Goal: Find specific page/section: Find specific page/section

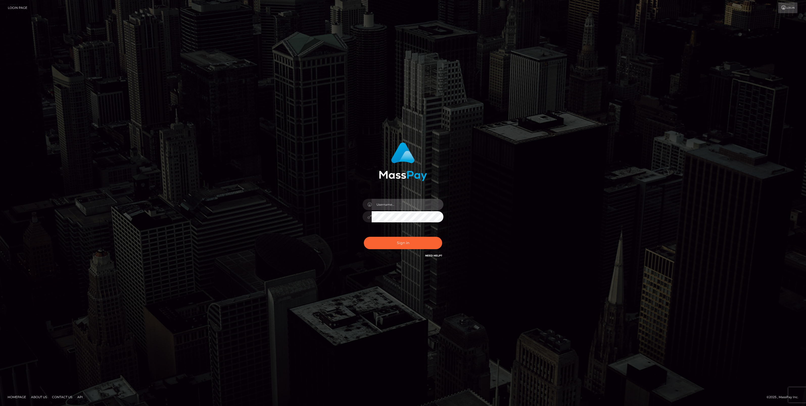
type input "jlo"
click at [392, 242] on button "Sign in" at bounding box center [403, 243] width 78 height 12
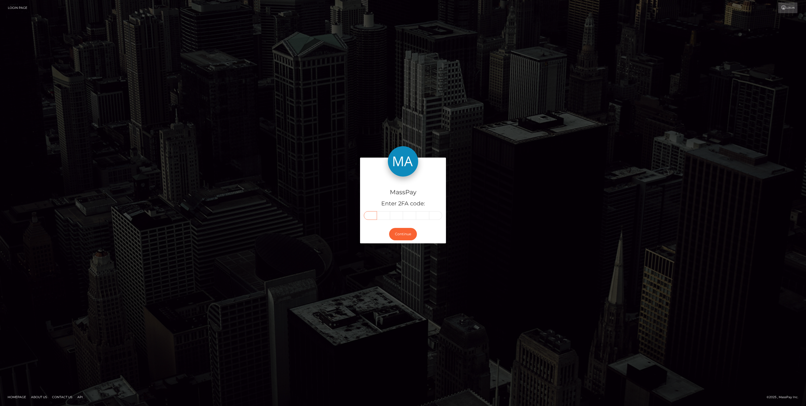
paste input "7"
type input "7"
type input "9"
type input "6"
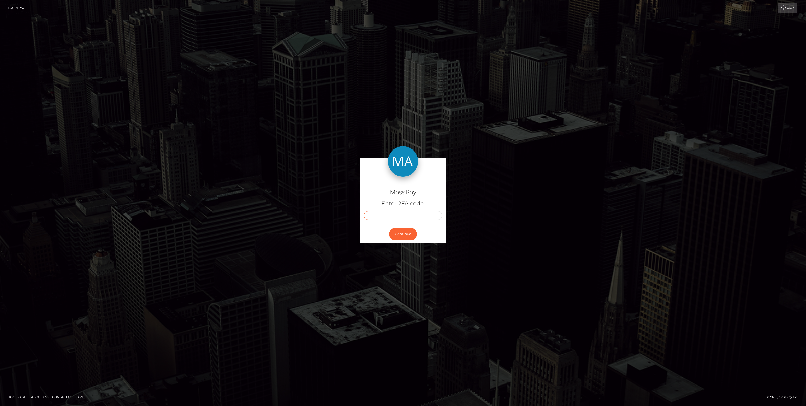
type input "2"
type input "6"
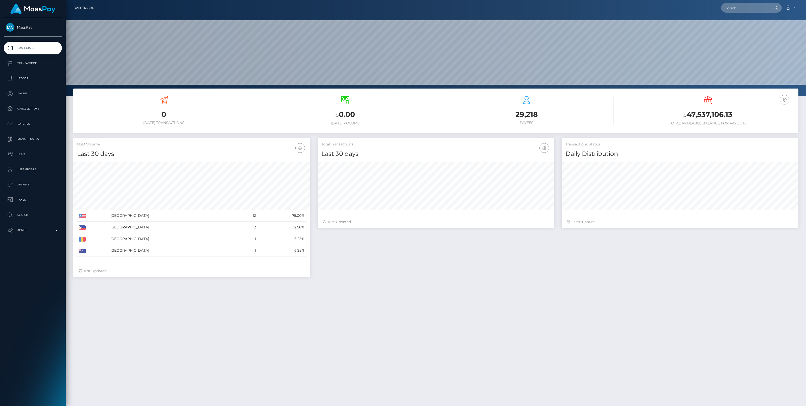
scroll to position [89, 237]
click at [740, 8] on input "text" at bounding box center [745, 8] width 48 height 10
paste input "796626"
type input "796626"
drag, startPoint x: 736, startPoint y: 10, endPoint x: 712, endPoint y: 8, distance: 23.8
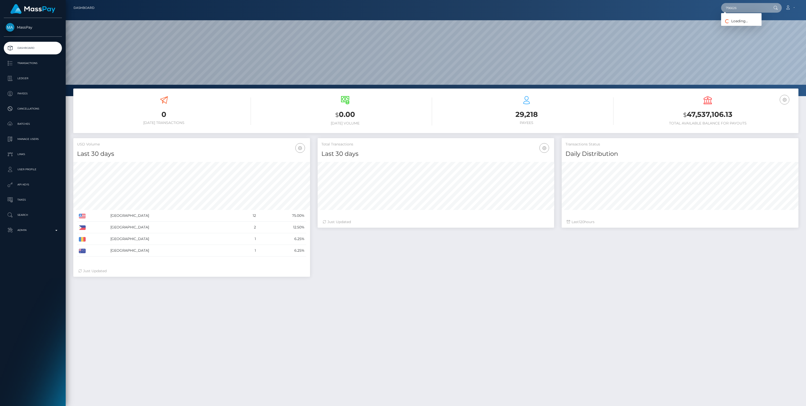
click at [712, 8] on div "796626 Loading... Loading... Account Edit Profile Logout" at bounding box center [449, 8] width 700 height 11
drag, startPoint x: 749, startPoint y: 5, endPoint x: 698, endPoint y: 8, distance: 51.1
click at [698, 8] on div "796626 Loading... Loading... Account Edit Profile Logout" at bounding box center [449, 8] width 700 height 11
click at [747, 8] on input "text" at bounding box center [745, 8] width 48 height 10
paste input "BEFT17430735947969"
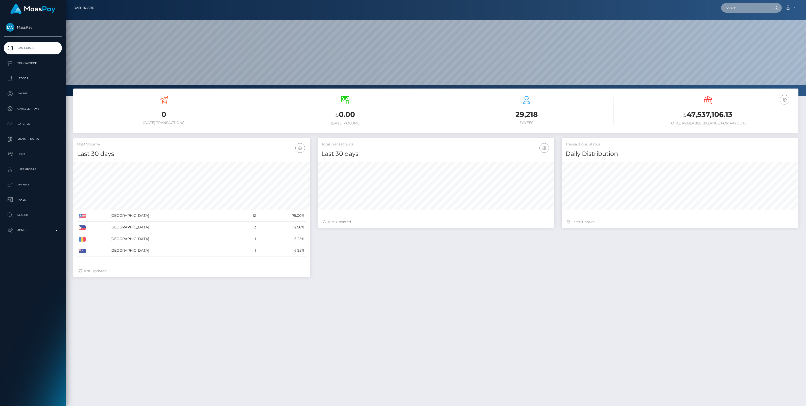
type input "BEFT17430735947969"
drag, startPoint x: 763, startPoint y: 7, endPoint x: 670, endPoint y: 13, distance: 93.5
click at [671, 13] on div "BEFT17430735947969 Loading... Loading... Account Edit Profile Logout" at bounding box center [449, 8] width 700 height 11
click at [727, 4] on input "text" at bounding box center [745, 8] width 48 height 10
paste input "William Krieger"
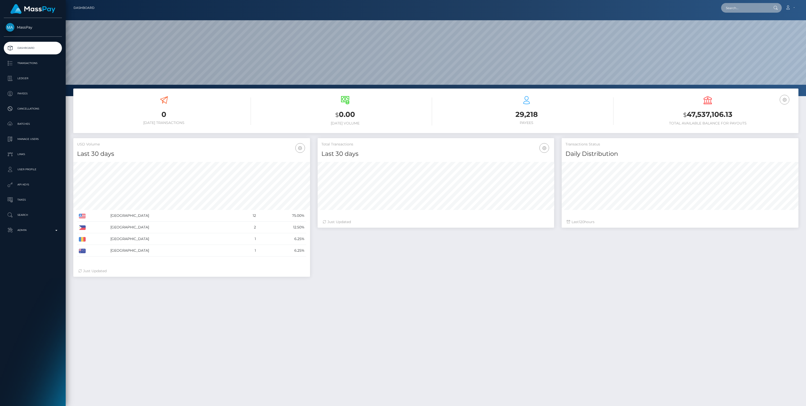
type input "William Krieger"
drag, startPoint x: 755, startPoint y: 10, endPoint x: 678, endPoint y: 6, distance: 77.2
click at [678, 6] on div "William Krieger Loading... Loading... Account Edit Profile Logout" at bounding box center [449, 8] width 700 height 11
click at [20, 214] on p "Search" at bounding box center [33, 215] width 54 height 8
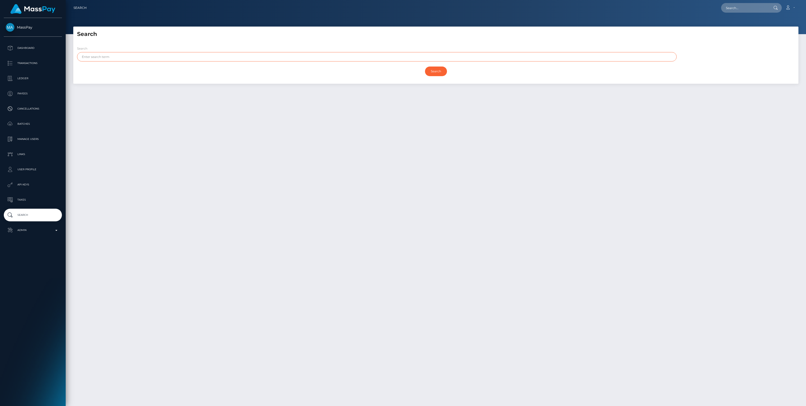
click at [89, 53] on input "text" at bounding box center [377, 56] width 600 height 9
paste input "[PERSON_NAME]"
drag, startPoint x: 93, startPoint y: 57, endPoint x: 129, endPoint y: 58, distance: 35.9
click at [129, 58] on input "William Krieger" at bounding box center [377, 56] width 600 height 9
type input "William"
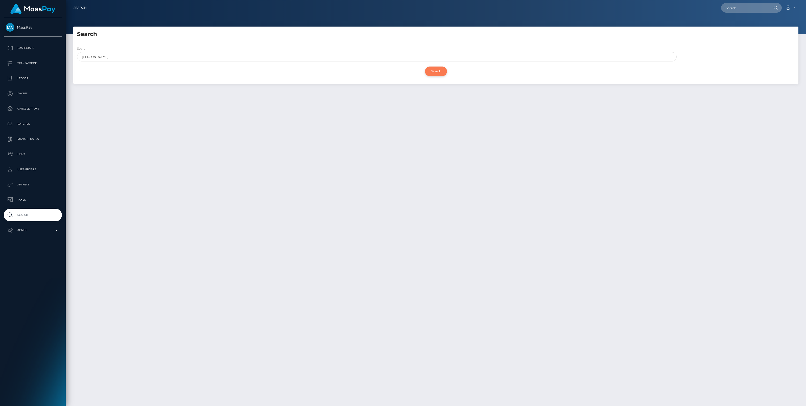
click at [436, 71] on input "Search" at bounding box center [436, 71] width 22 height 10
click at [619, 13] on div "Loading... Loading... Account Edit Profile Logout" at bounding box center [445, 8] width 708 height 11
click at [719, 42] on div "Search William Search" at bounding box center [435, 63] width 725 height 42
click at [435, 71] on input "Search" at bounding box center [436, 71] width 22 height 10
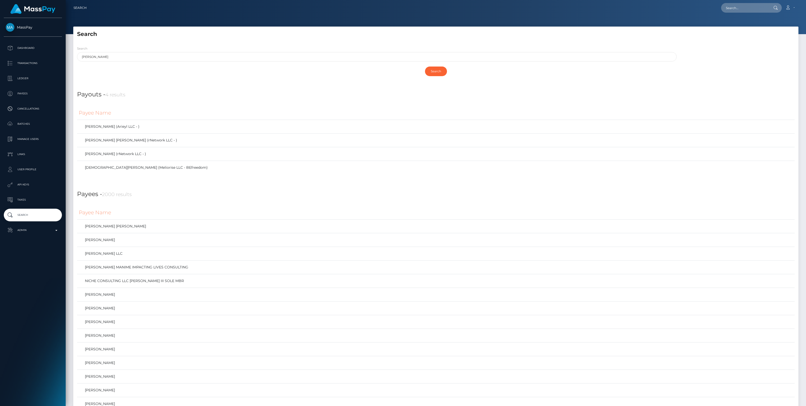
click at [628, 62] on div "Search William" at bounding box center [375, 55] width 604 height 18
click at [611, 89] on div "Payouts - 4 results" at bounding box center [435, 91] width 725 height 15
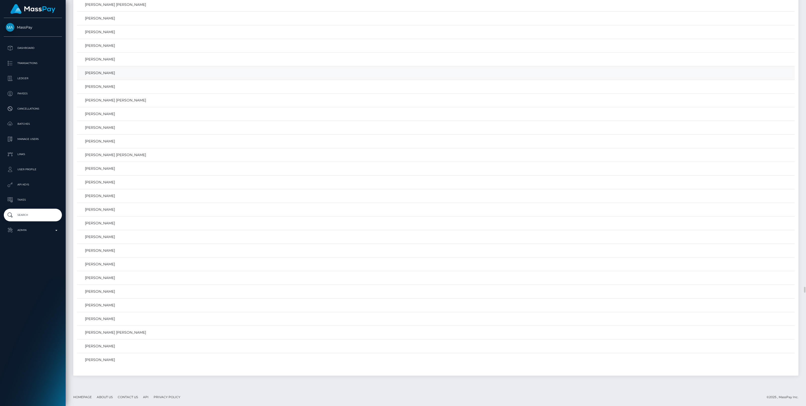
scroll to position [27034, 0]
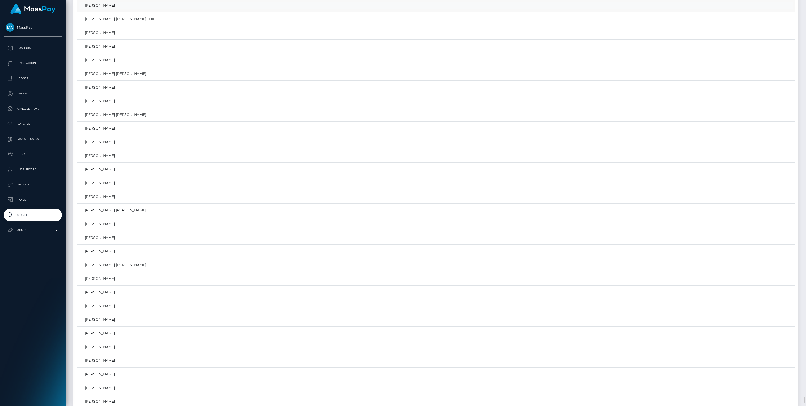
click at [104, 9] on link "William Krieger" at bounding box center [436, 5] width 714 height 7
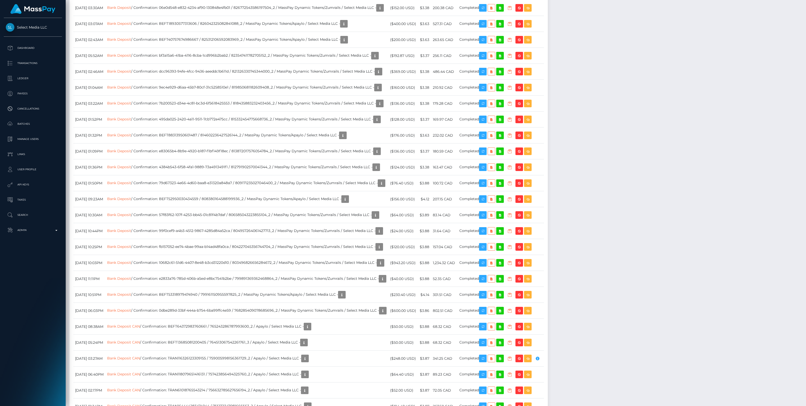
scroll to position [210, 0]
